Goal: Task Accomplishment & Management: Use online tool/utility

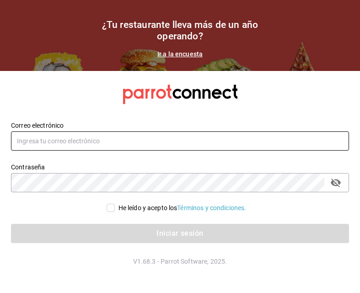
type input "[EMAIL_ADDRESS][PERSON_NAME][DOMAIN_NAME]"
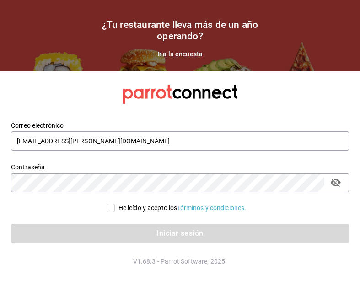
click at [112, 204] on input "He leído y acepto los Términos y condiciones." at bounding box center [111, 207] width 8 height 8
checkbox input "true"
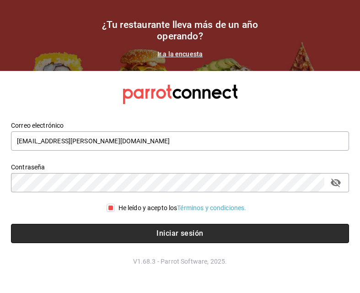
click at [122, 226] on button "Iniciar sesión" at bounding box center [180, 233] width 338 height 19
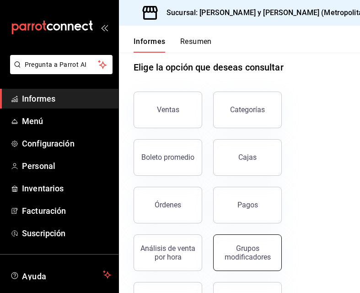
scroll to position [104, 0]
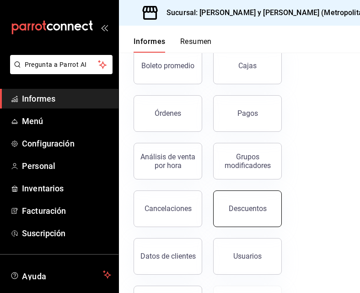
click at [240, 214] on button "Descuentos" at bounding box center [247, 208] width 69 height 37
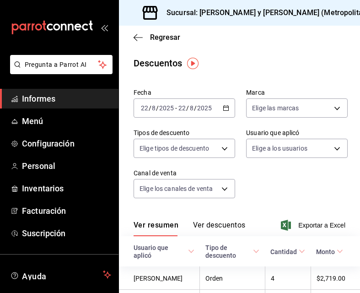
click at [229, 112] on div "[DATE] [DATE] - [DATE] [DATE]" at bounding box center [183, 107] width 101 height 19
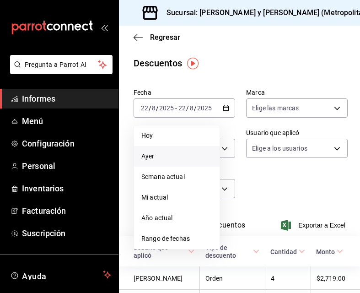
click at [187, 155] on span "Ayer" at bounding box center [176, 156] width 71 height 10
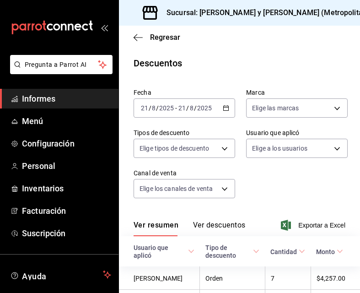
scroll to position [97, 0]
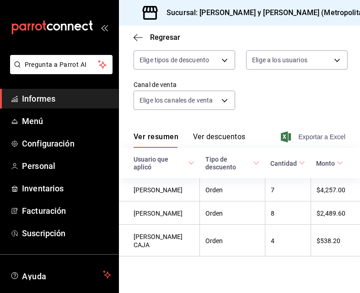
click at [298, 133] on font "Exportar a Excel" at bounding box center [321, 136] width 47 height 7
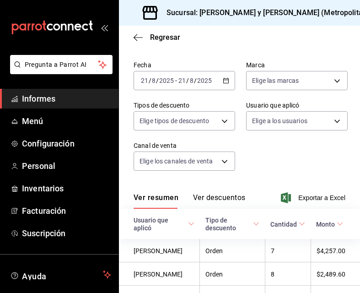
scroll to position [0, 0]
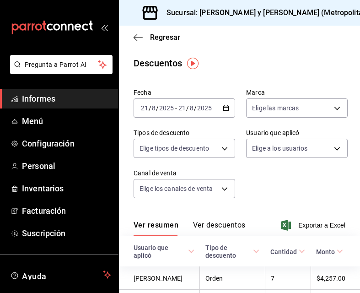
click at [223, 105] on icon "button" at bounding box center [226, 108] width 6 height 6
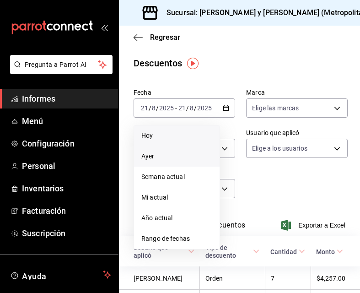
click at [178, 136] on span "Hoy" at bounding box center [176, 136] width 71 height 10
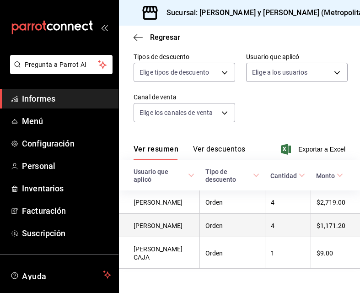
scroll to position [89, 0]
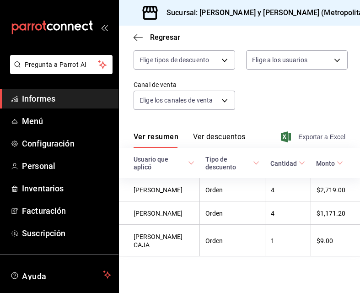
click at [306, 134] on font "Exportar a Excel" at bounding box center [321, 136] width 47 height 7
click at [139, 41] on icon "button" at bounding box center [137, 37] width 9 height 8
